Goal: Task Accomplishment & Management: Use online tool/utility

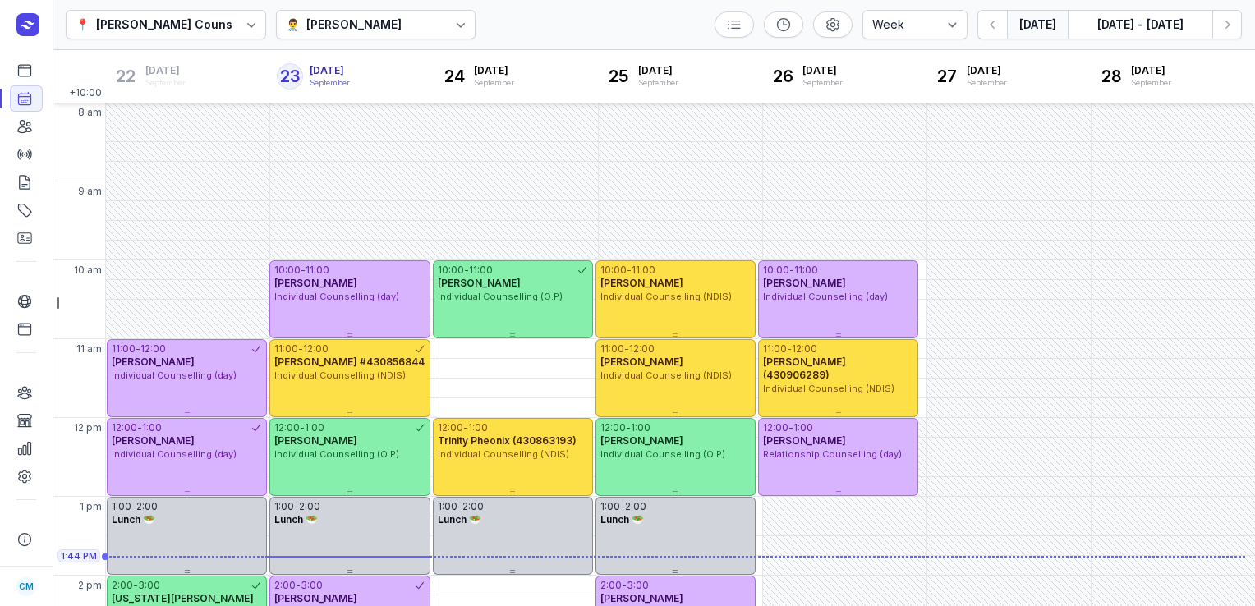
select select "week"
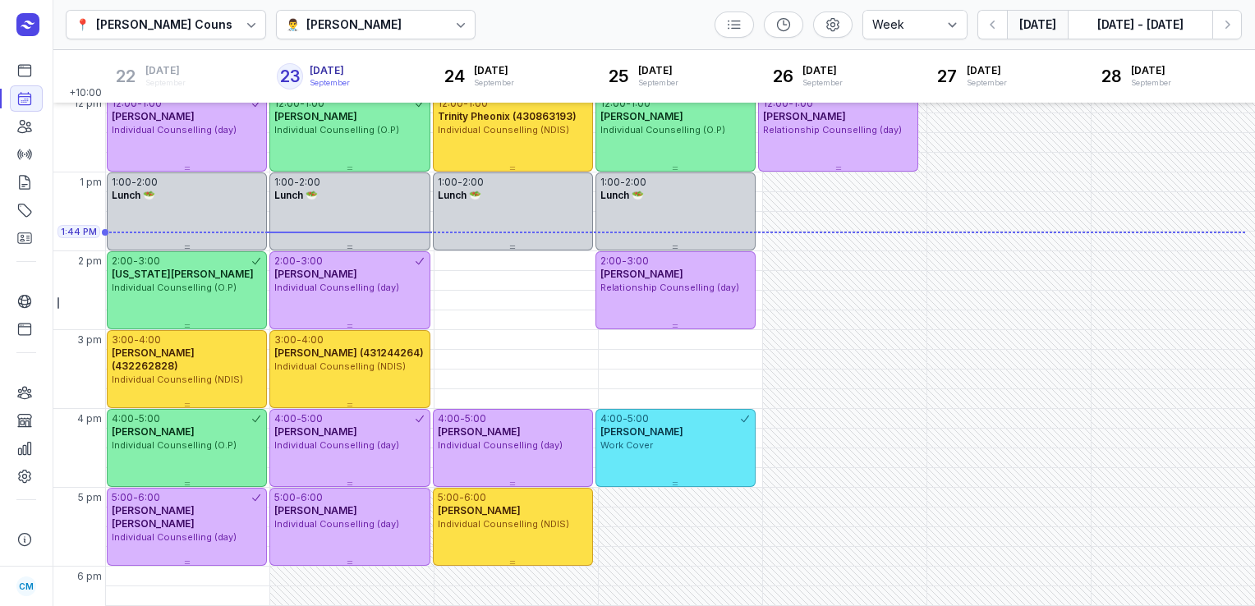
scroll to position [324, 0]
click at [1228, 23] on icon "button" at bounding box center [1227, 25] width 5 height 8
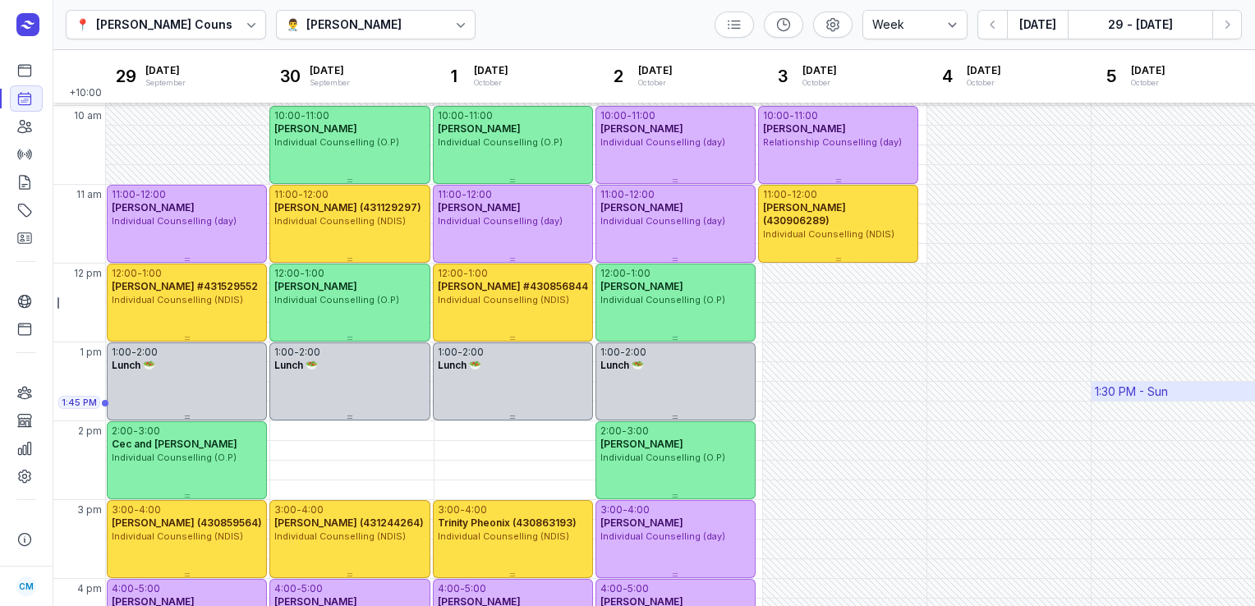
scroll to position [105, 0]
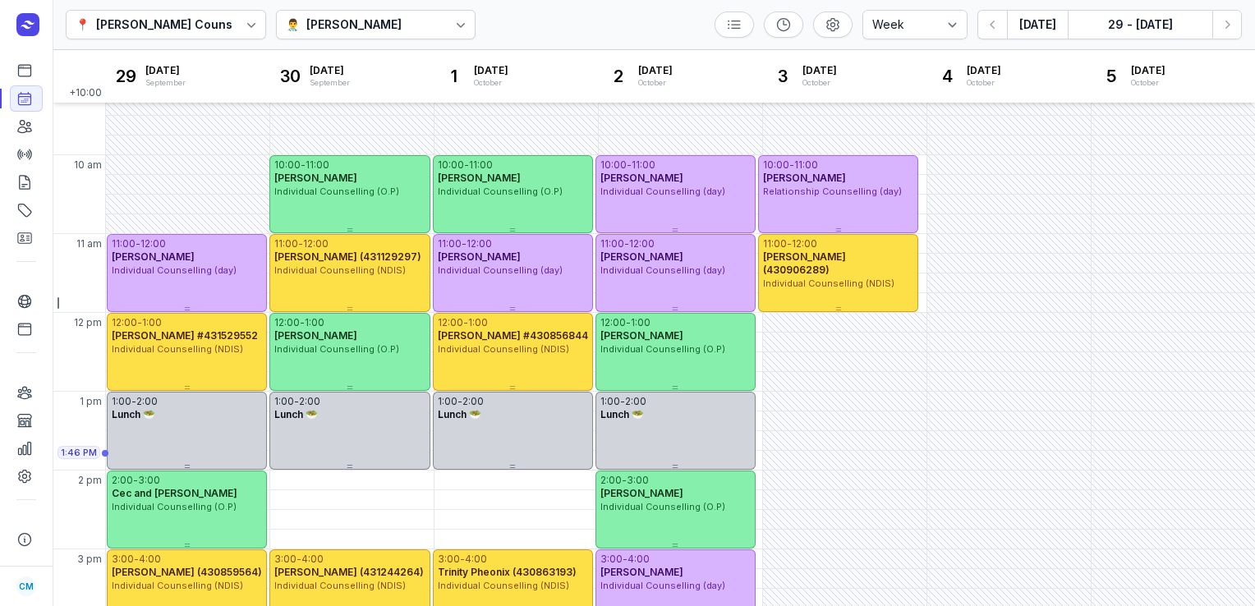
click at [424, 25] on div "👨‍⚕️ [PERSON_NAME]" at bounding box center [376, 25] width 200 height 30
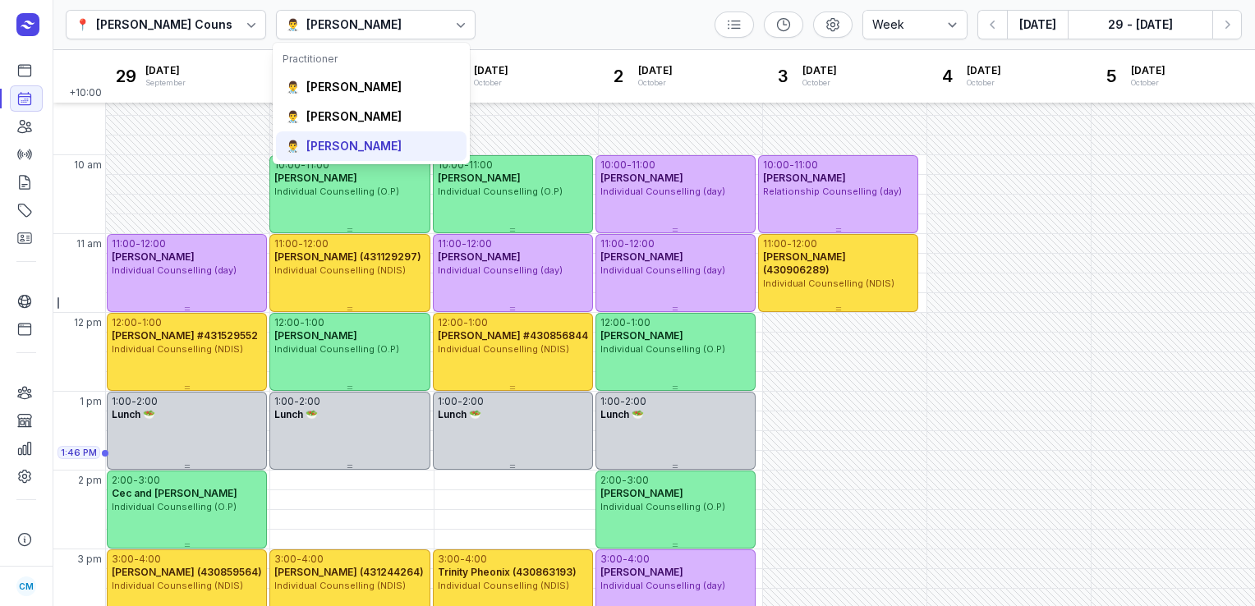
click at [359, 139] on div "[PERSON_NAME]" at bounding box center [353, 146] width 95 height 16
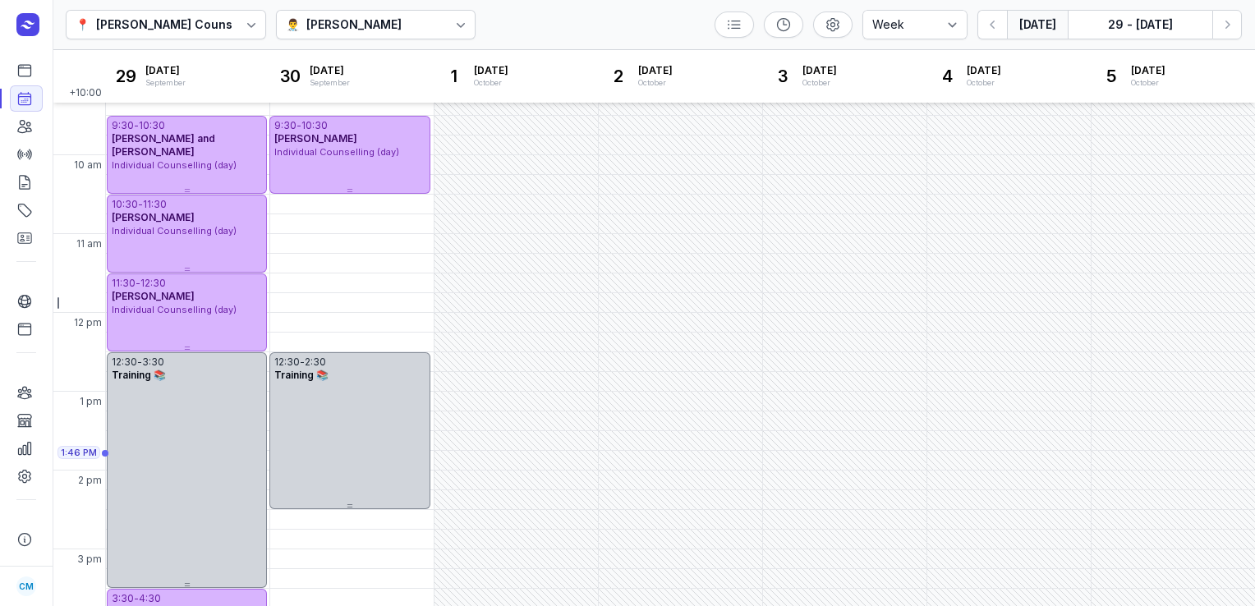
click at [1046, 23] on button "[DATE]" at bounding box center [1037, 25] width 61 height 30
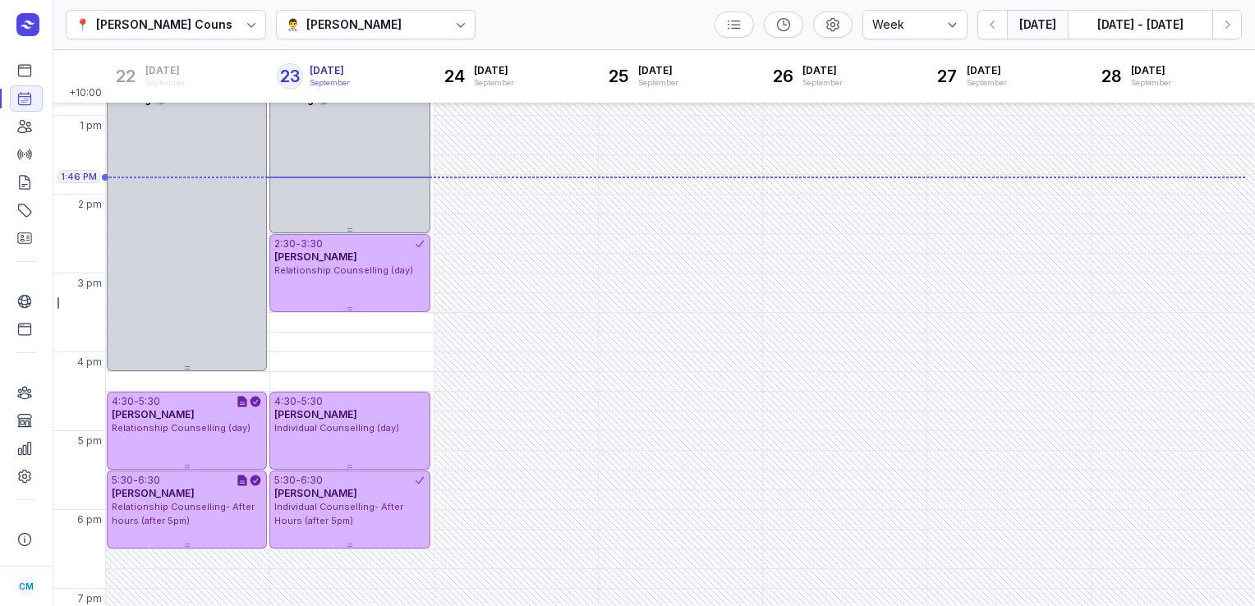
scroll to position [381, 0]
click at [1220, 25] on icon "button" at bounding box center [1227, 24] width 16 height 16
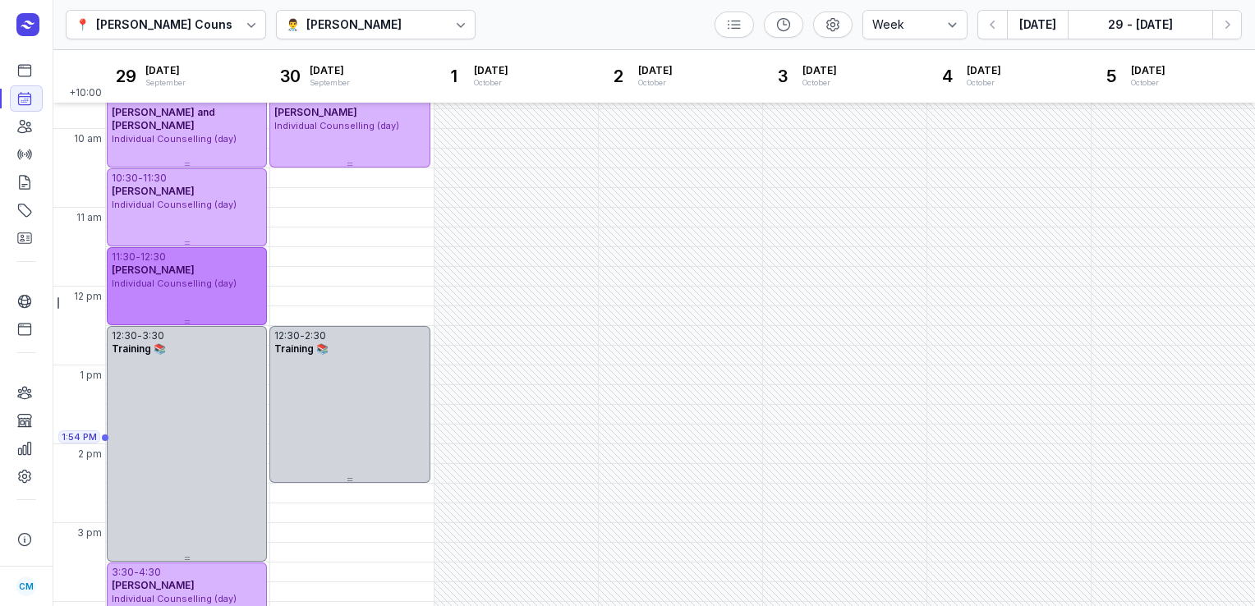
scroll to position [331, 0]
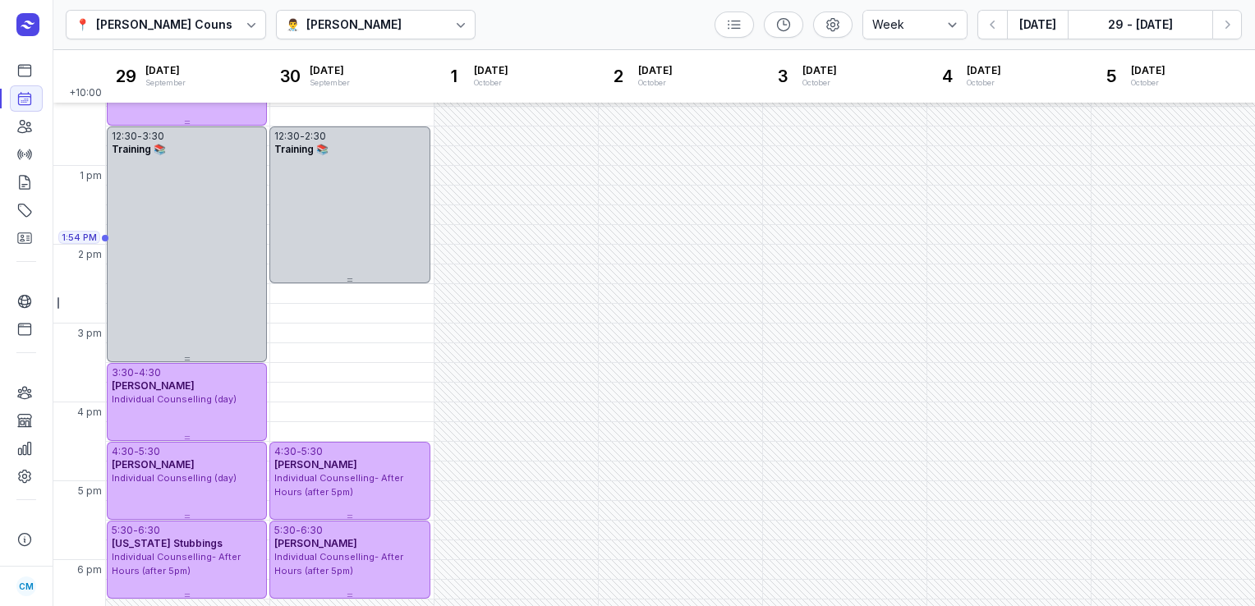
click at [446, 25] on div at bounding box center [461, 25] width 30 height 30
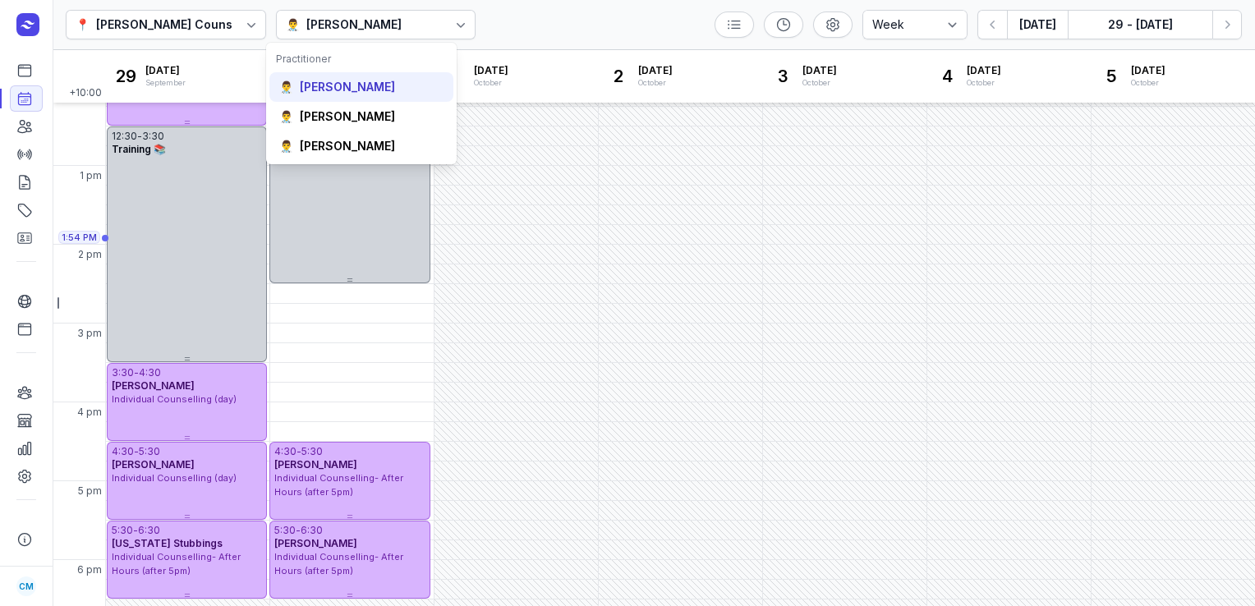
click at [354, 94] on div "[PERSON_NAME]" at bounding box center [347, 87] width 95 height 16
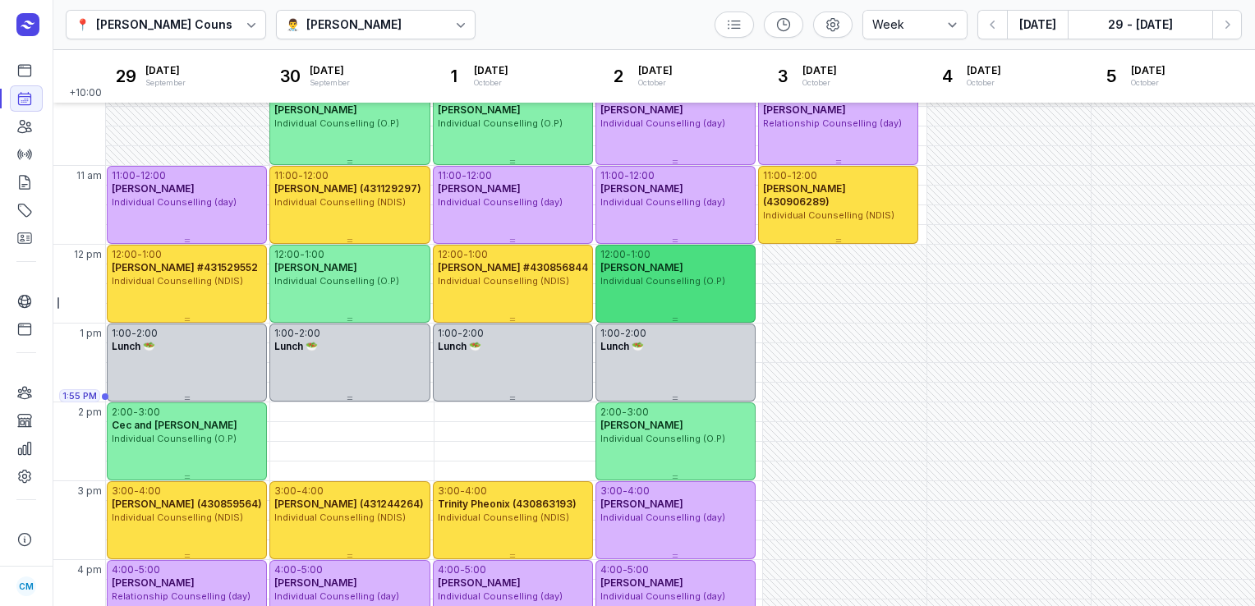
scroll to position [170, 0]
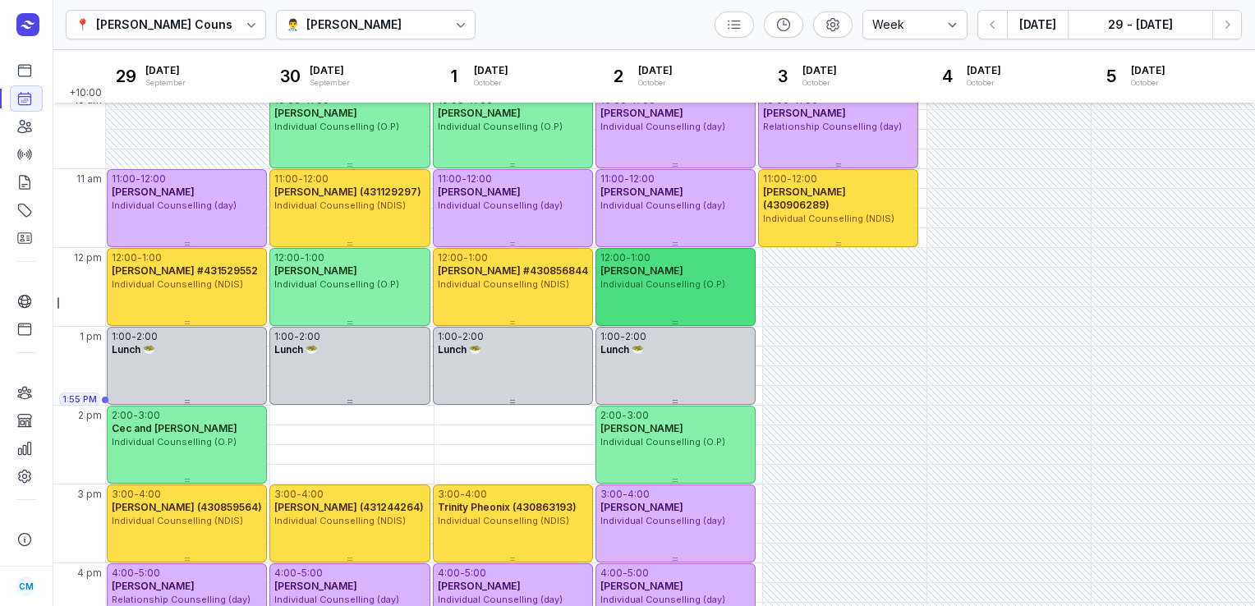
click at [655, 187] on span "[PERSON_NAME]" at bounding box center [641, 192] width 83 height 12
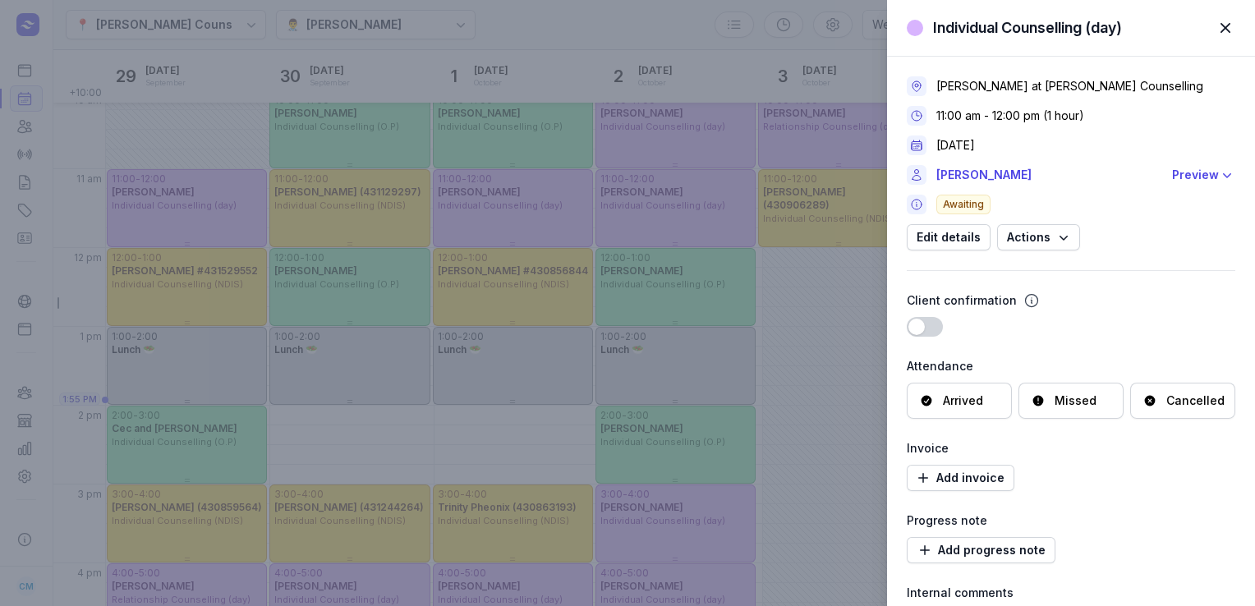
click at [1224, 30] on span "button" at bounding box center [1225, 28] width 36 height 36
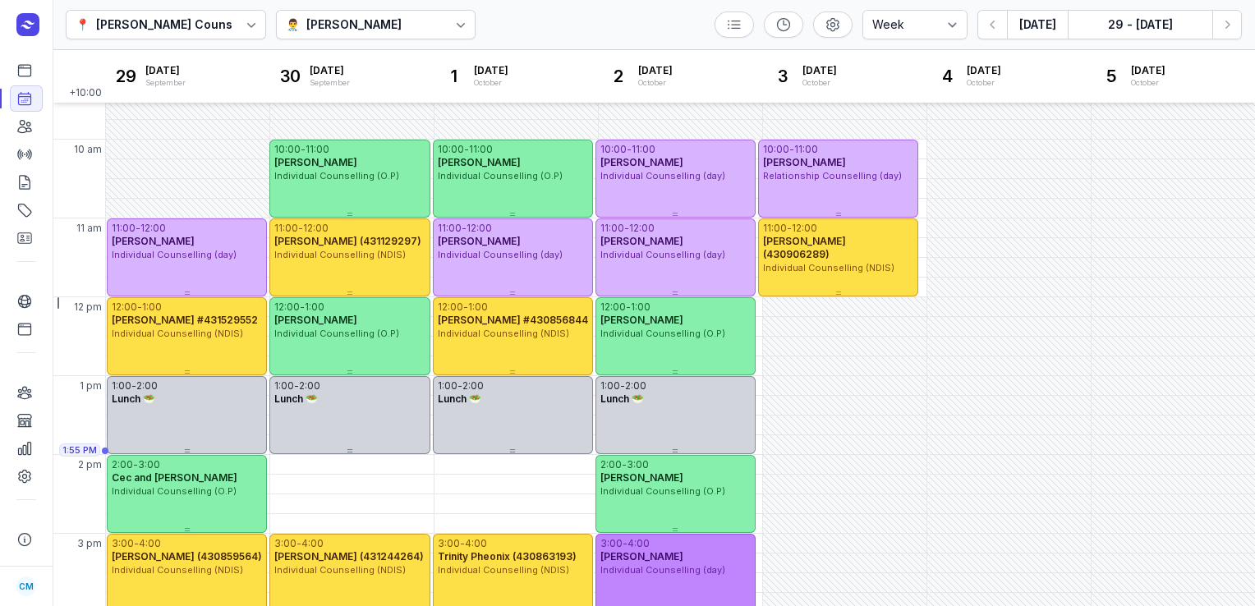
scroll to position [120, 0]
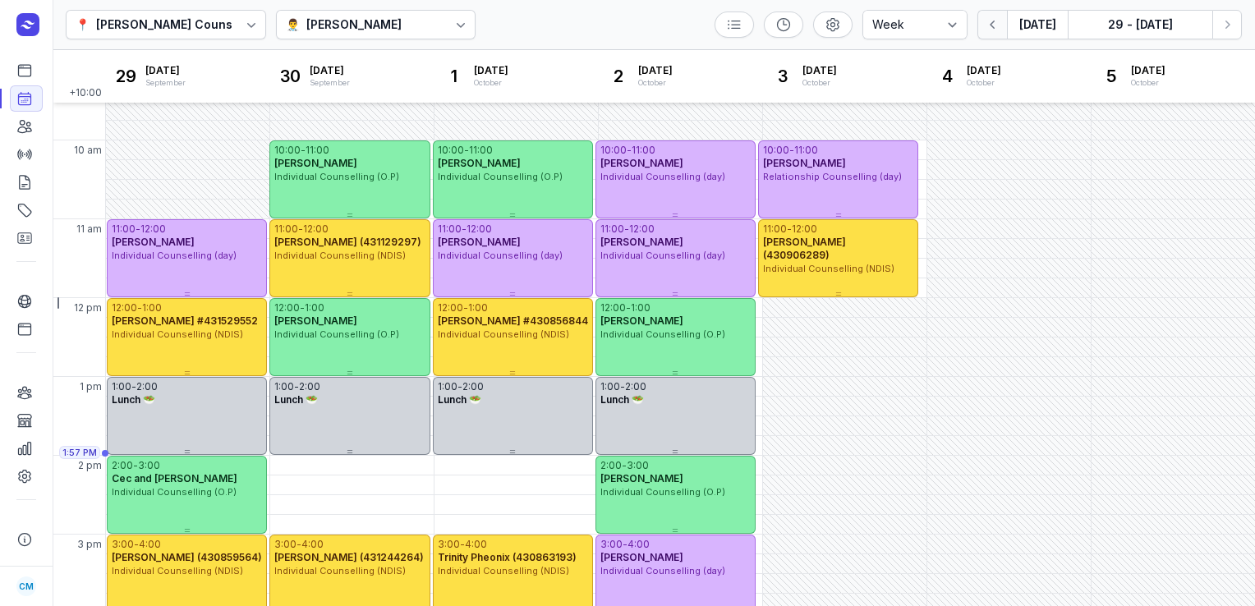
click at [1000, 25] on icon "button" at bounding box center [993, 24] width 16 height 16
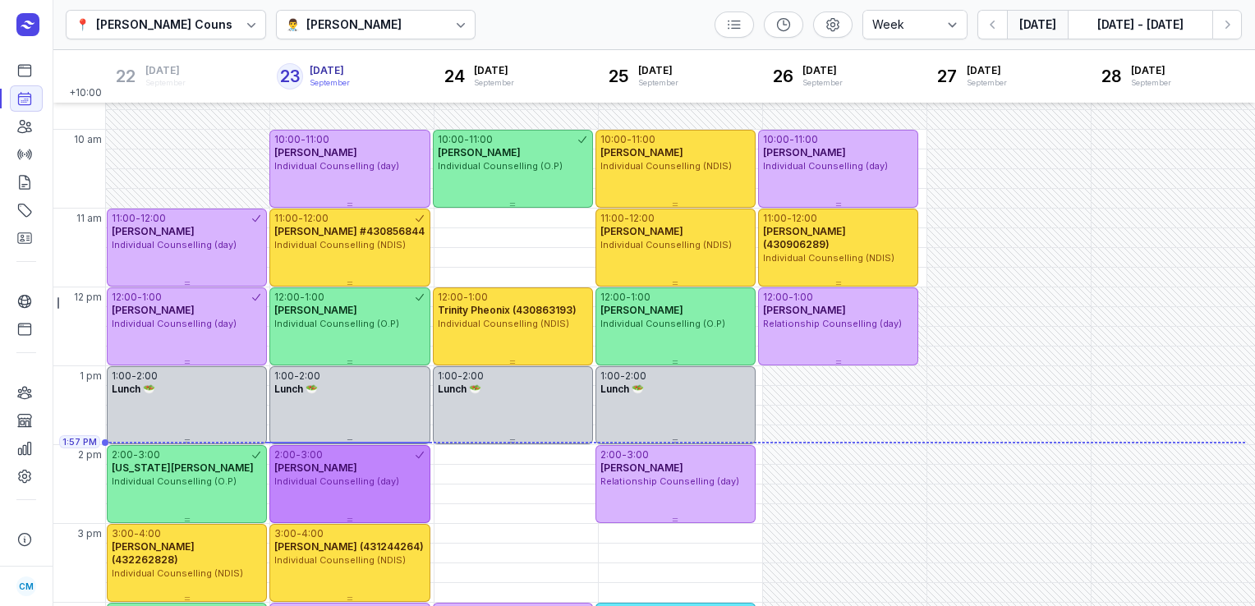
scroll to position [130, 0]
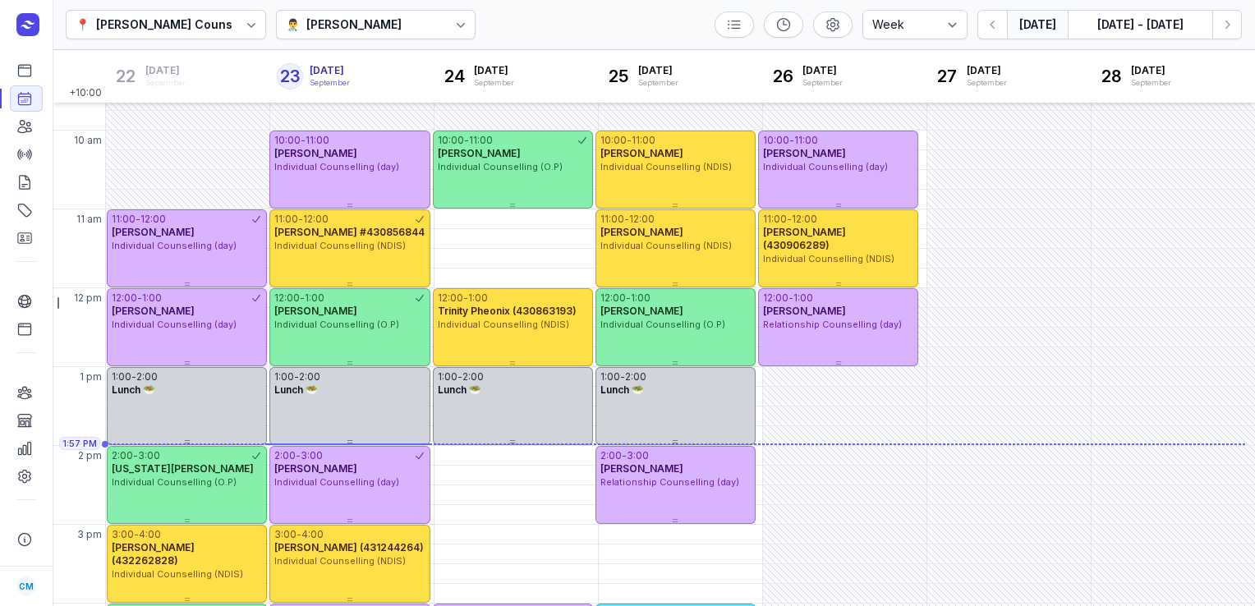
click at [425, 26] on div "👨‍⚕️ [PERSON_NAME]" at bounding box center [376, 25] width 200 height 30
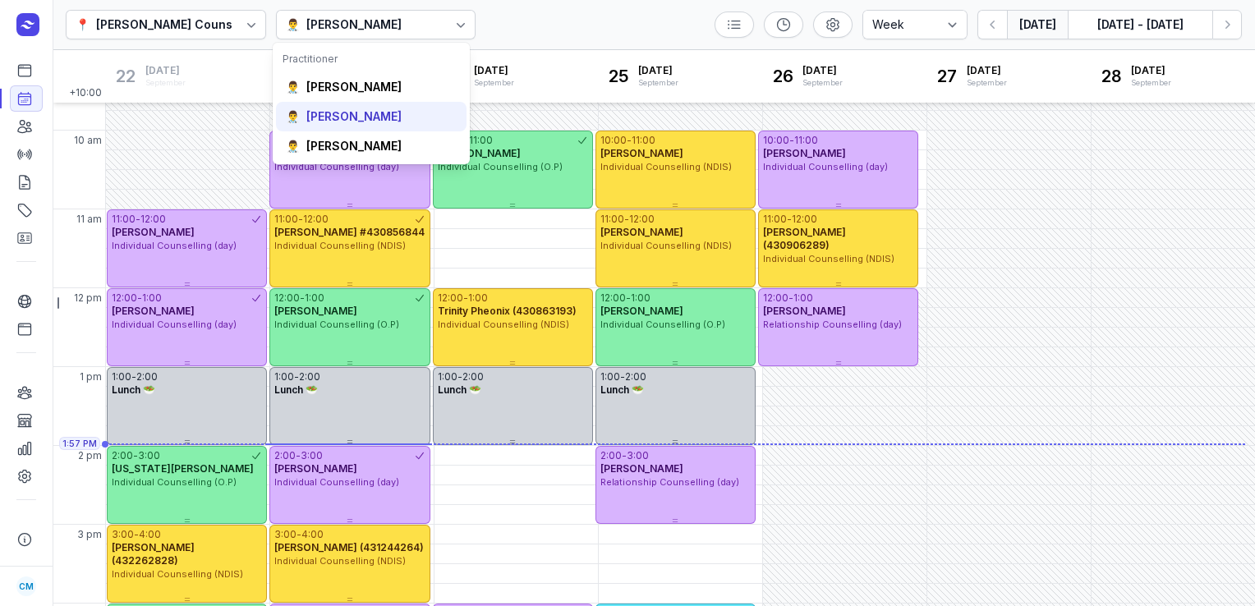
click at [370, 108] on div "[PERSON_NAME]" at bounding box center [353, 116] width 95 height 16
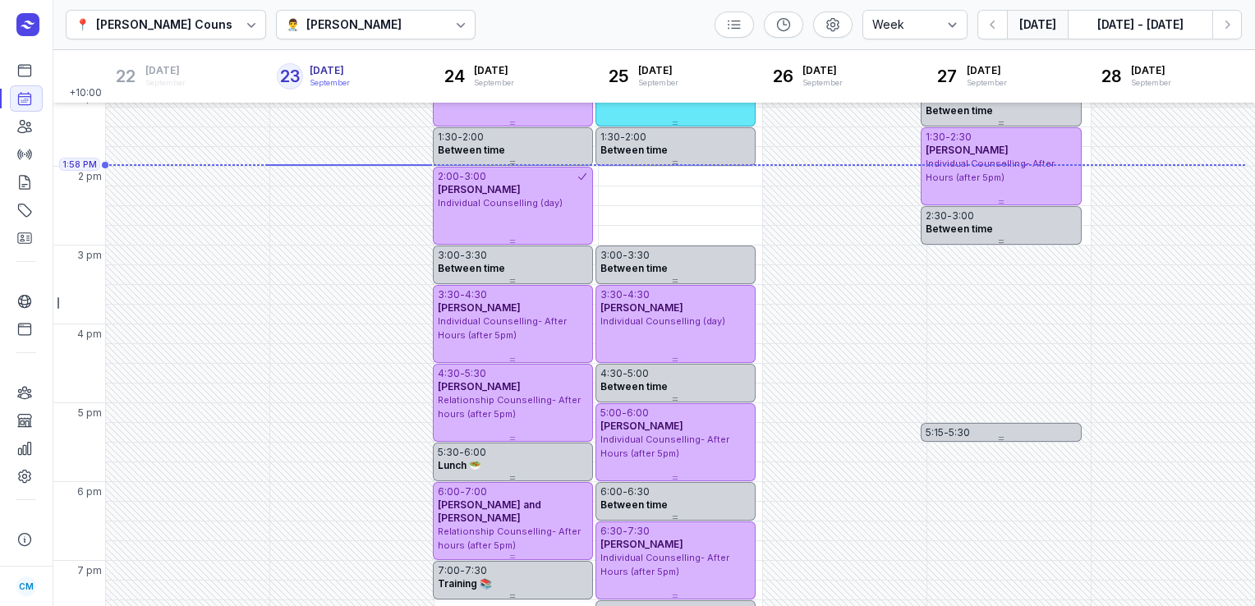
scroll to position [442, 0]
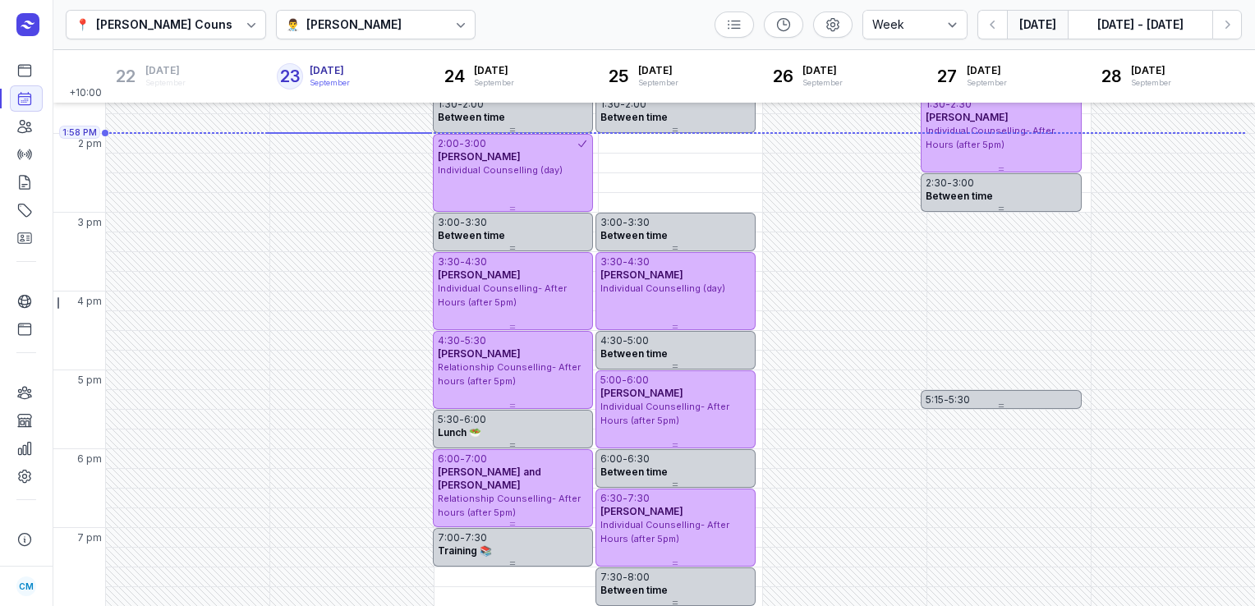
click at [323, 25] on div "[PERSON_NAME]" at bounding box center [353, 25] width 95 height 20
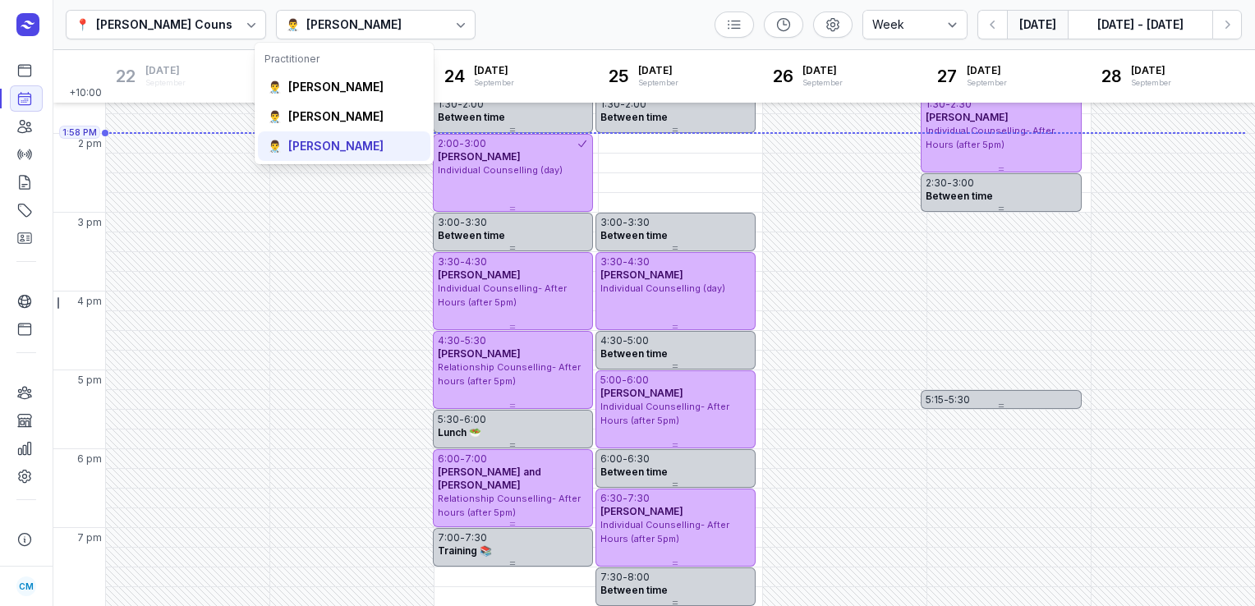
click at [306, 141] on div "[PERSON_NAME]" at bounding box center [335, 146] width 95 height 16
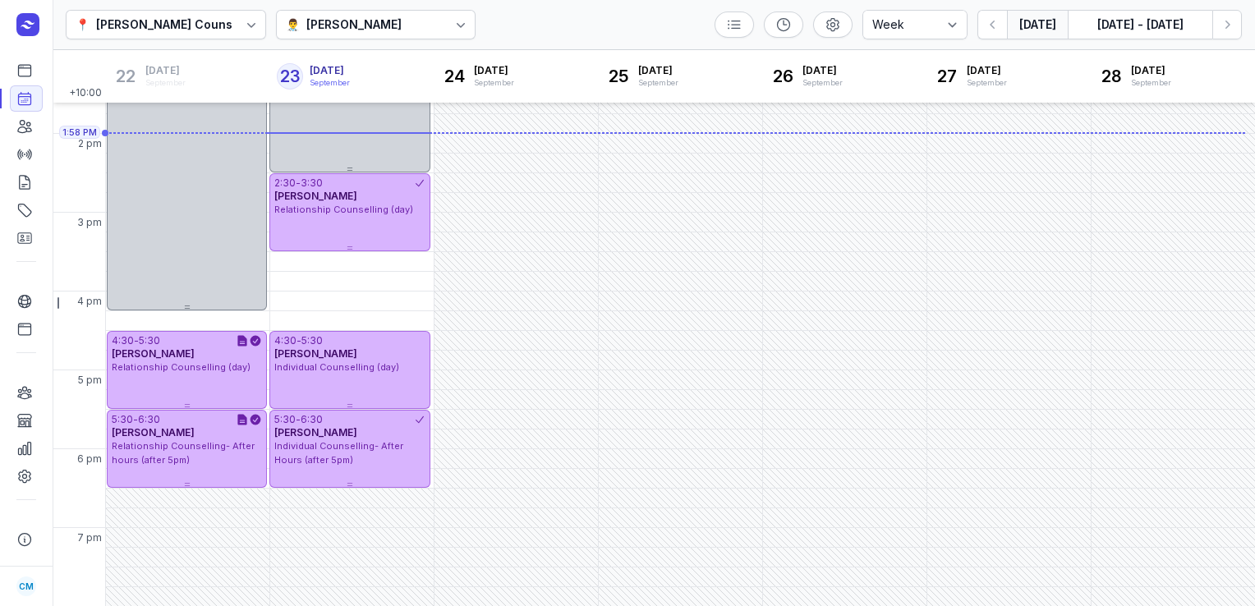
click at [356, 36] on div "📍 [PERSON_NAME] Counselling 👨‍⚕️ [PERSON_NAME] Day 3 days Work week Week [DATE]…" at bounding box center [654, 25] width 1202 height 50
click at [356, 36] on div "👨‍⚕️ [PERSON_NAME]" at bounding box center [376, 25] width 200 height 30
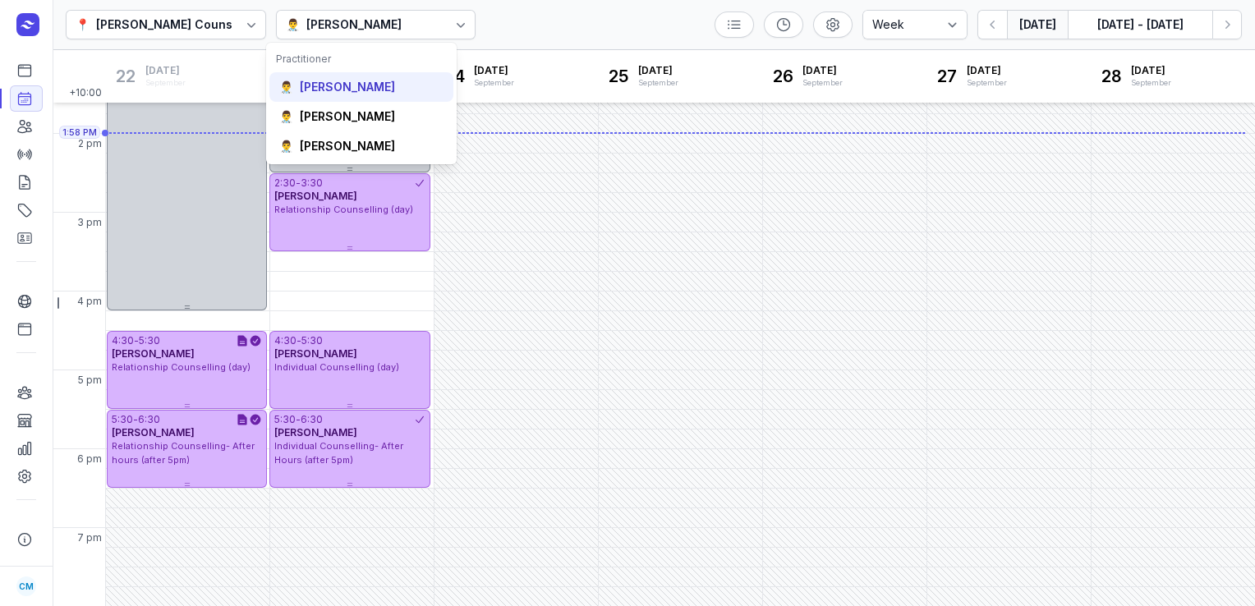
click at [341, 84] on div "[PERSON_NAME]" at bounding box center [347, 87] width 95 height 16
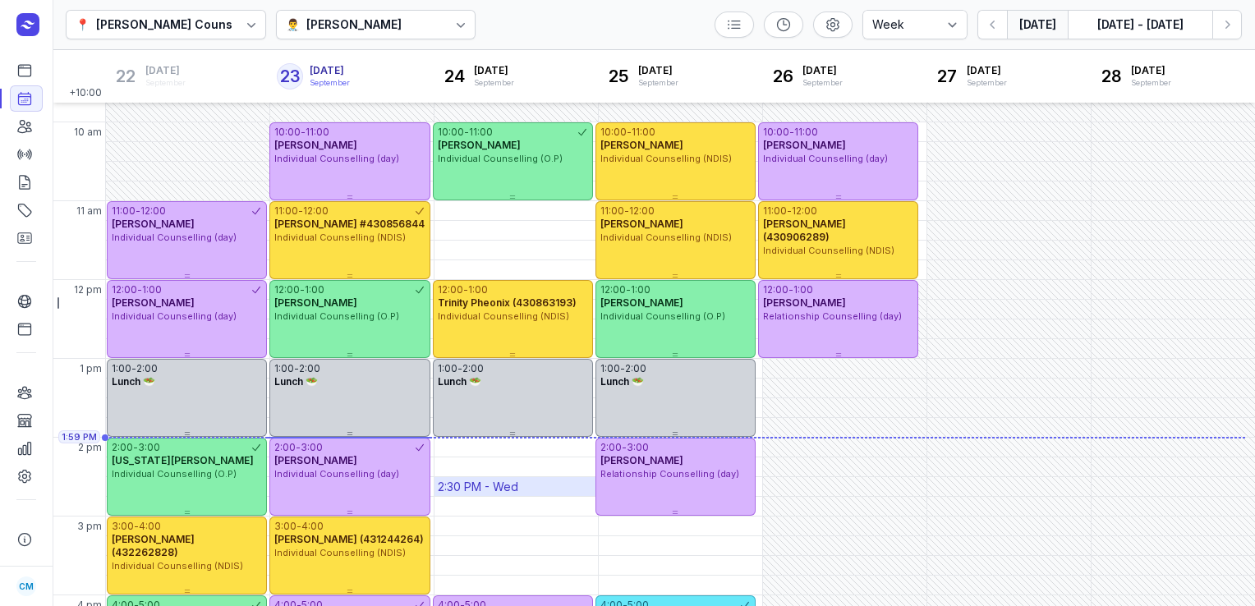
scroll to position [136, 0]
